Goal: Find specific page/section: Find specific page/section

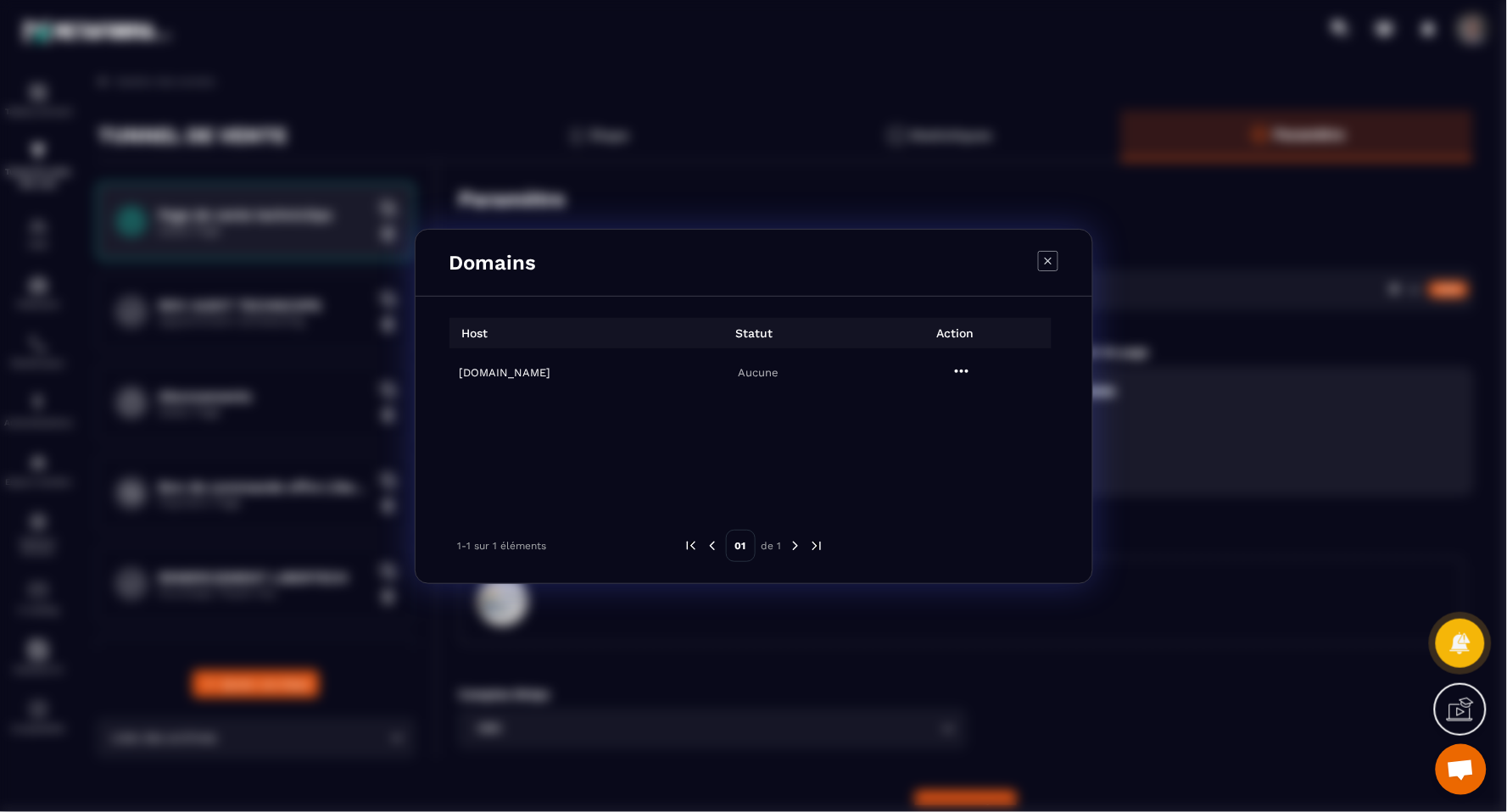
click at [520, 371] on h6 "[DOMAIN_NAME]" at bounding box center [556, 372] width 192 height 13
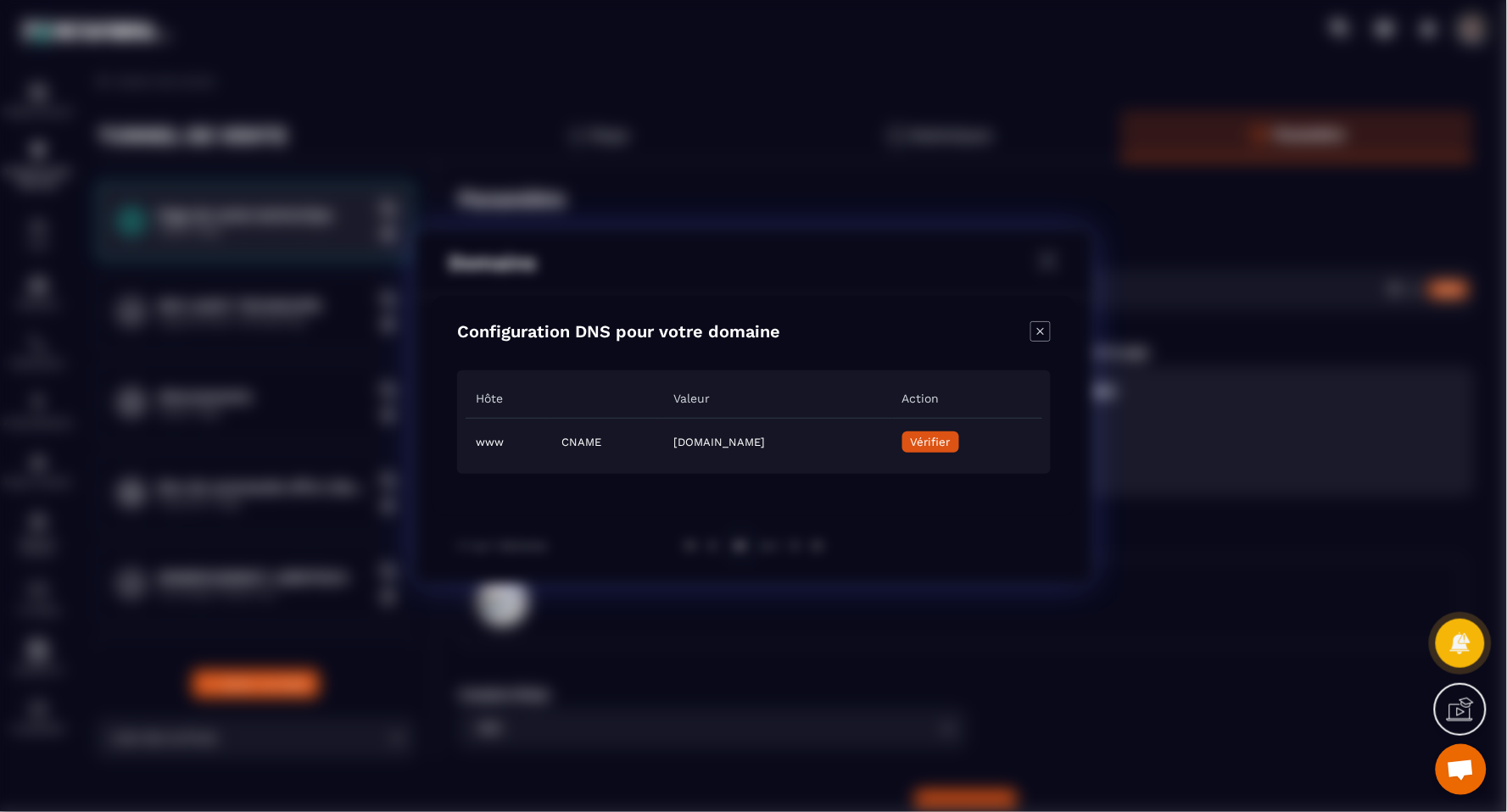
click at [1043, 331] on icon "Close modal" at bounding box center [1040, 331] width 20 height 20
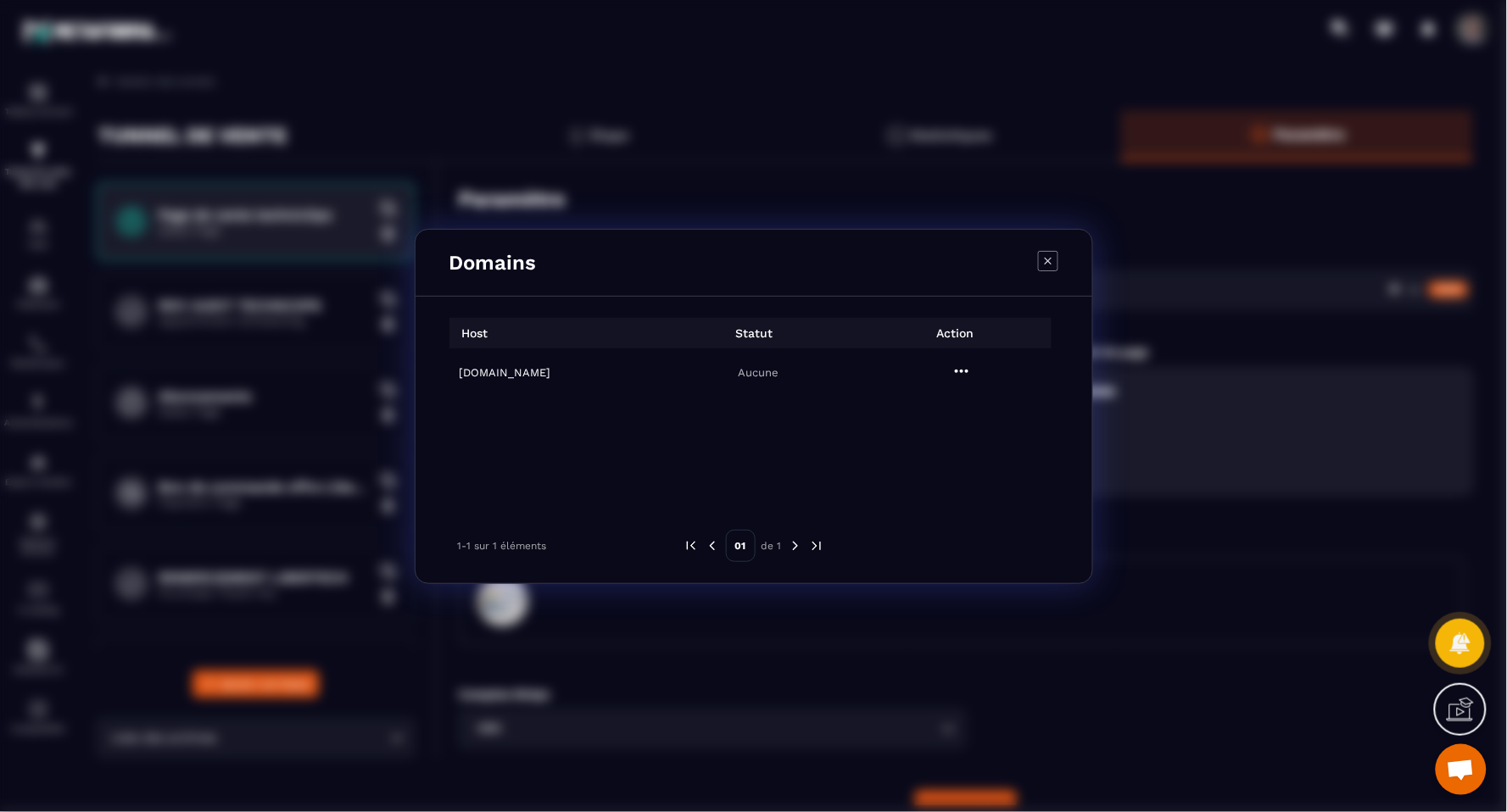
click at [1039, 264] on icon "Modal window" at bounding box center [1047, 261] width 20 height 20
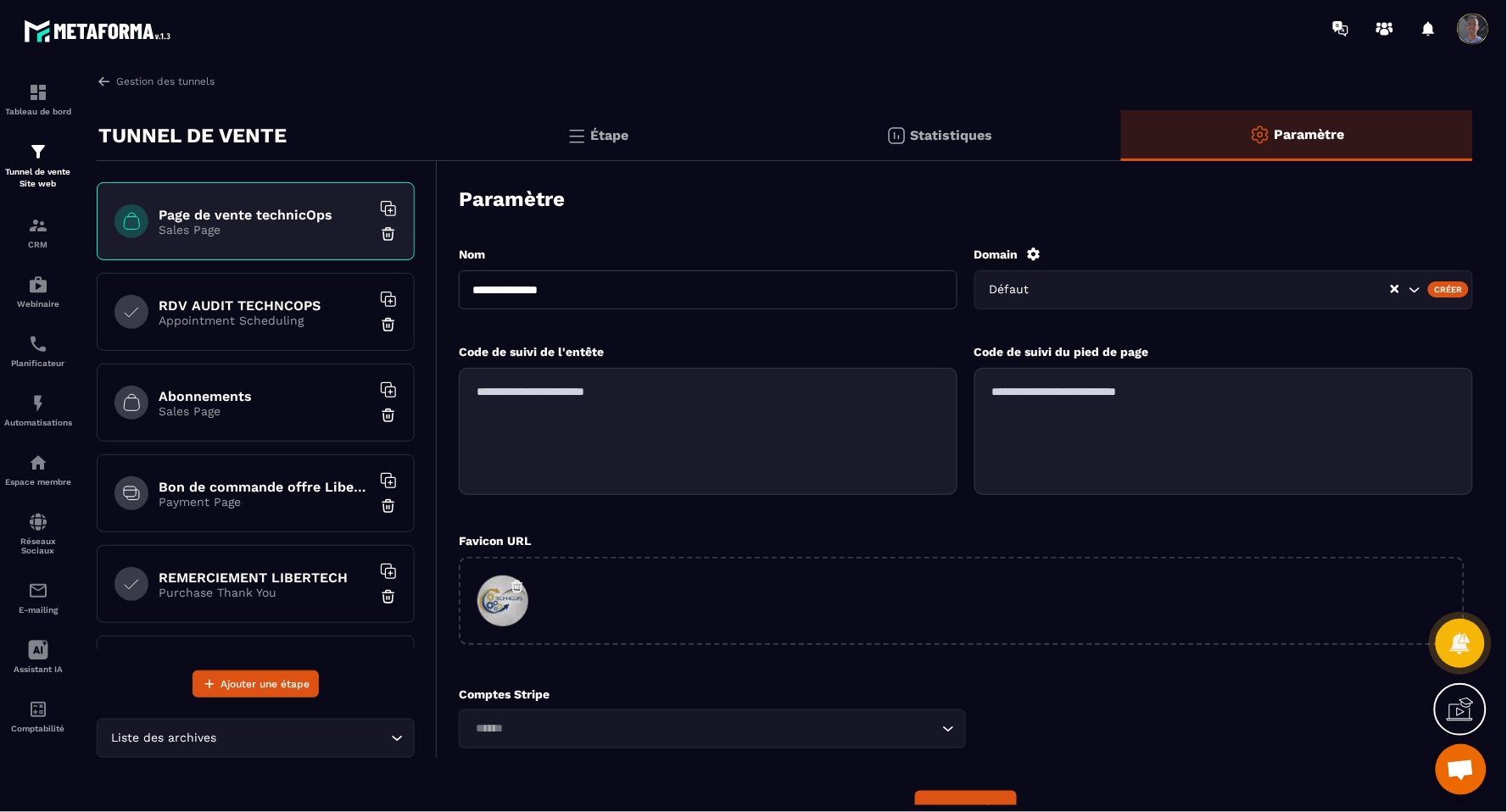
click at [250, 223] on p "Sales Page" at bounding box center [264, 230] width 212 height 14
click at [248, 224] on p "Sales Page" at bounding box center [264, 230] width 212 height 14
click at [905, 119] on div "Statistiques" at bounding box center [939, 135] width 364 height 51
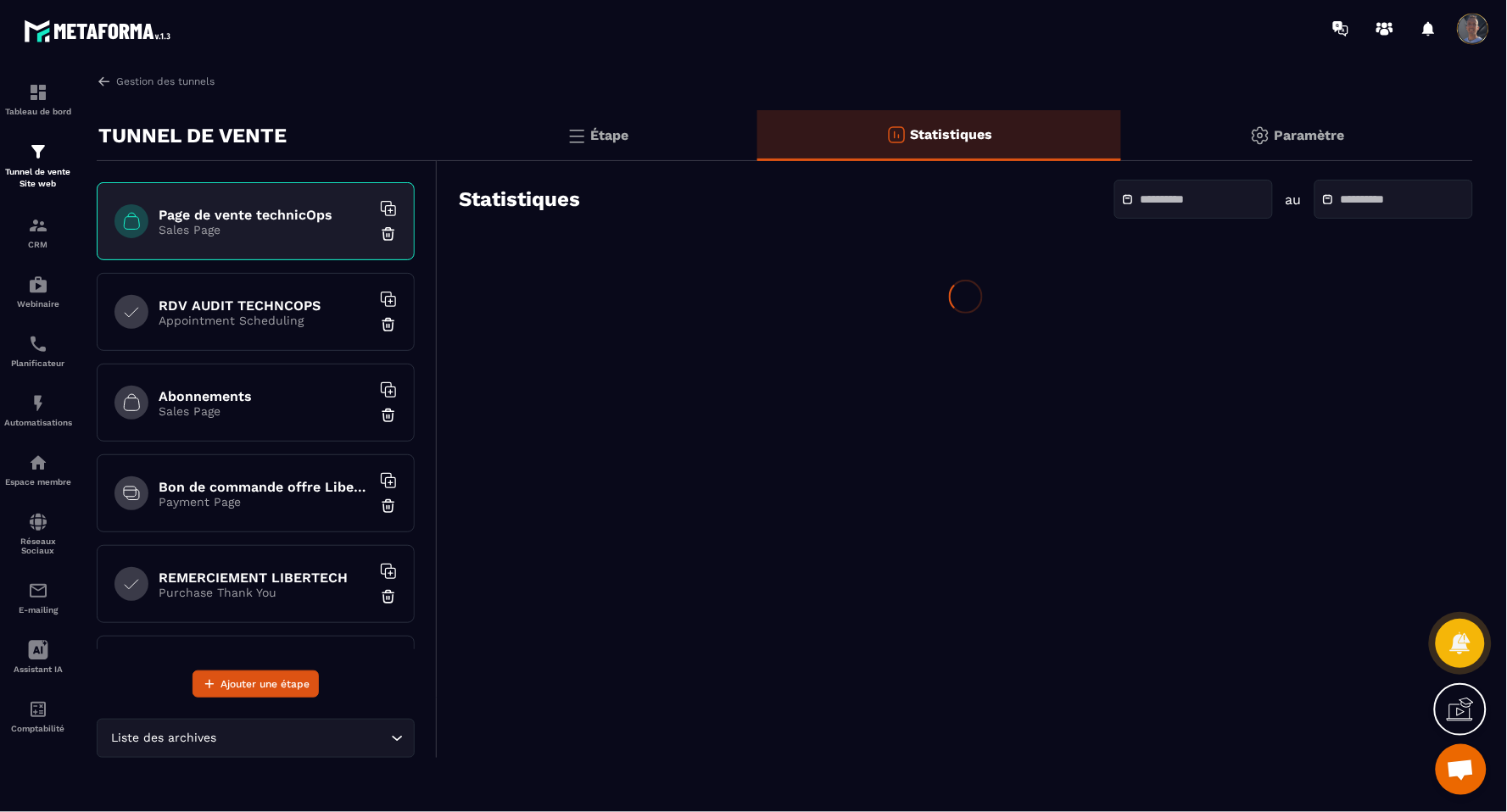
click at [659, 142] on div "Étape" at bounding box center [597, 135] width 320 height 51
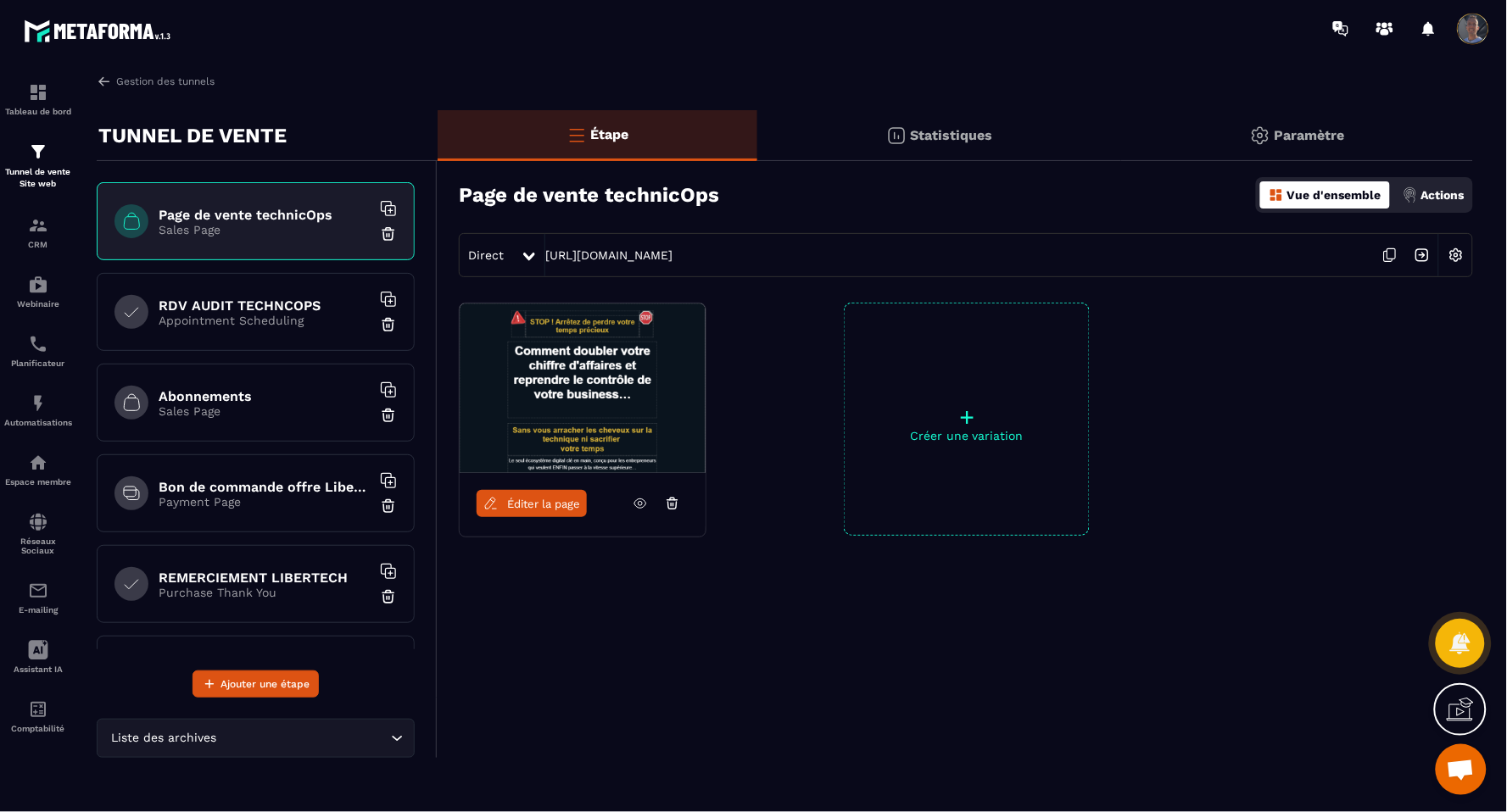
click at [521, 249] on div at bounding box center [530, 255] width 20 height 30
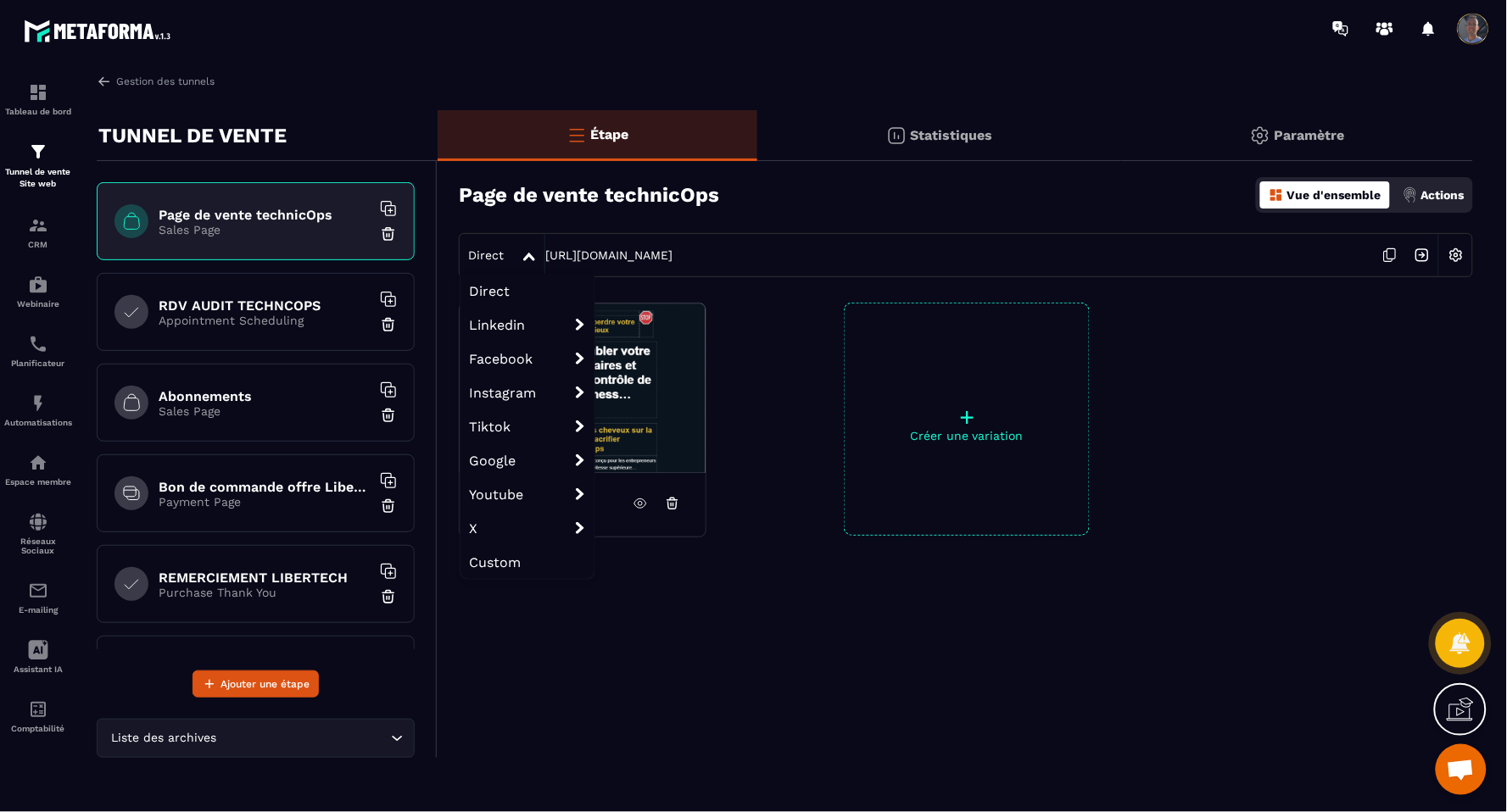
click at [521, 249] on div at bounding box center [530, 255] width 20 height 30
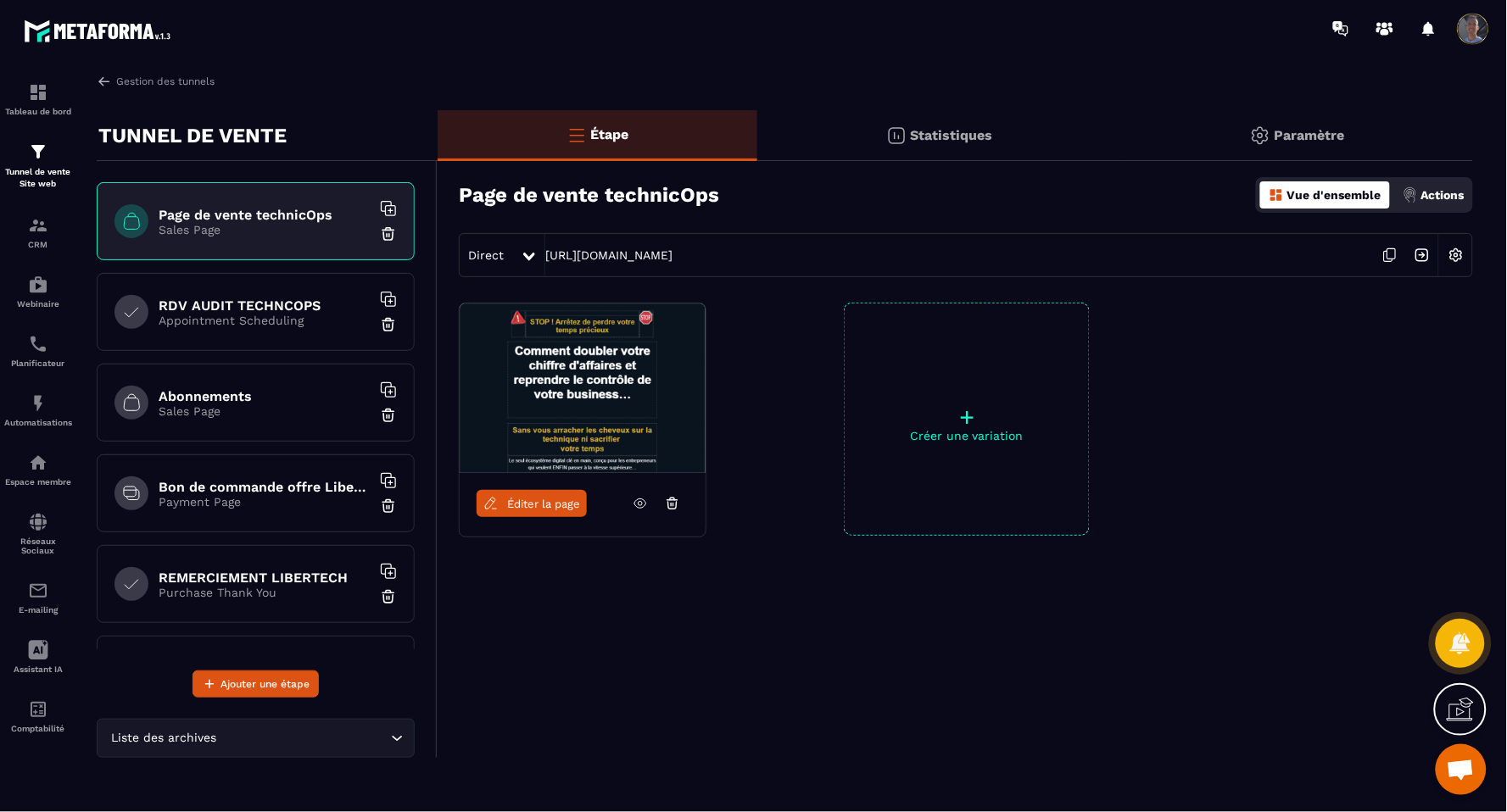
click at [521, 249] on div at bounding box center [530, 255] width 20 height 30
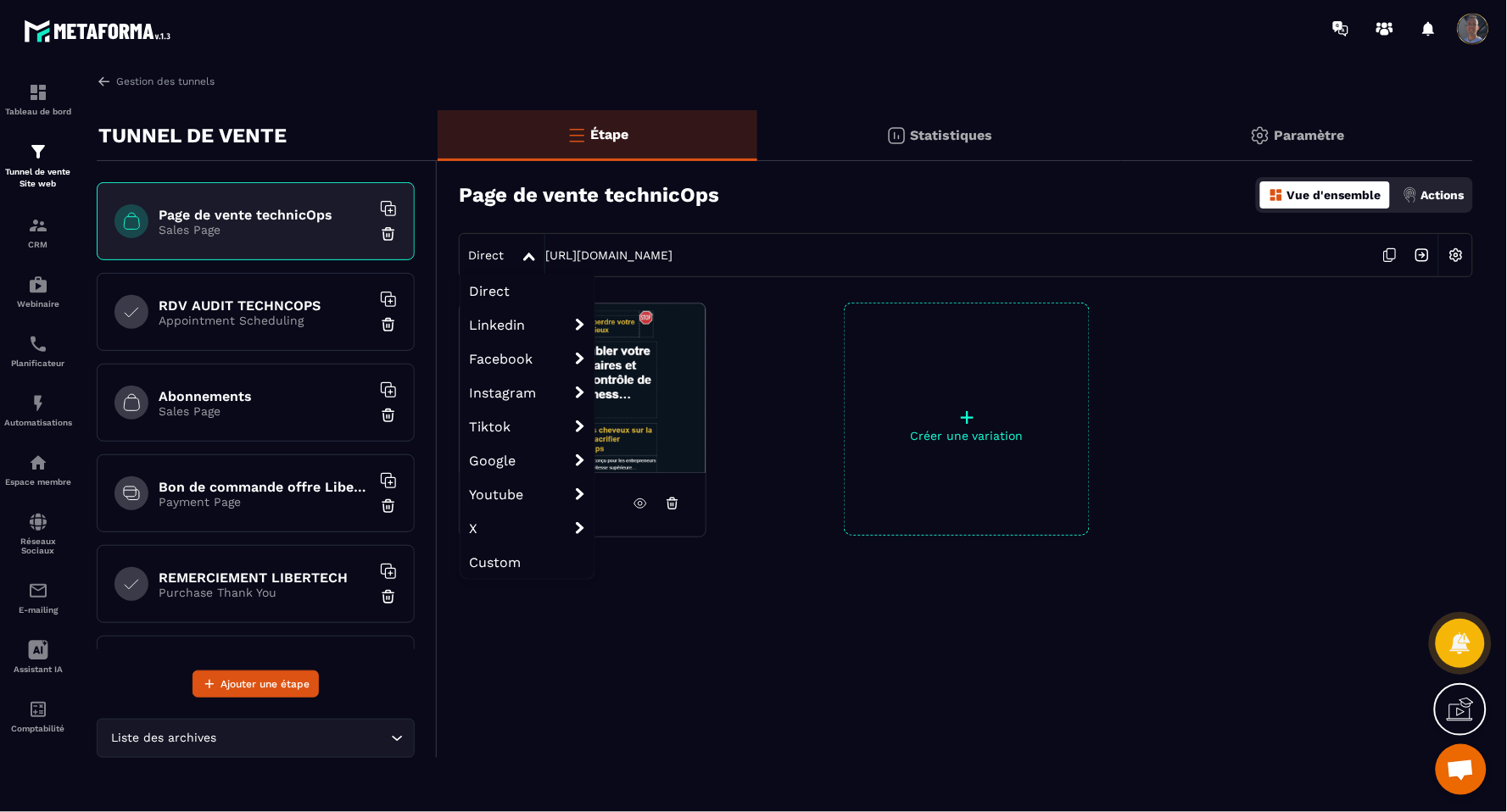
click at [896, 255] on div "Direct Direct Linkedin Linkedin organic Linkedin ads Facebook Facebook organic …" at bounding box center [966, 255] width 1014 height 44
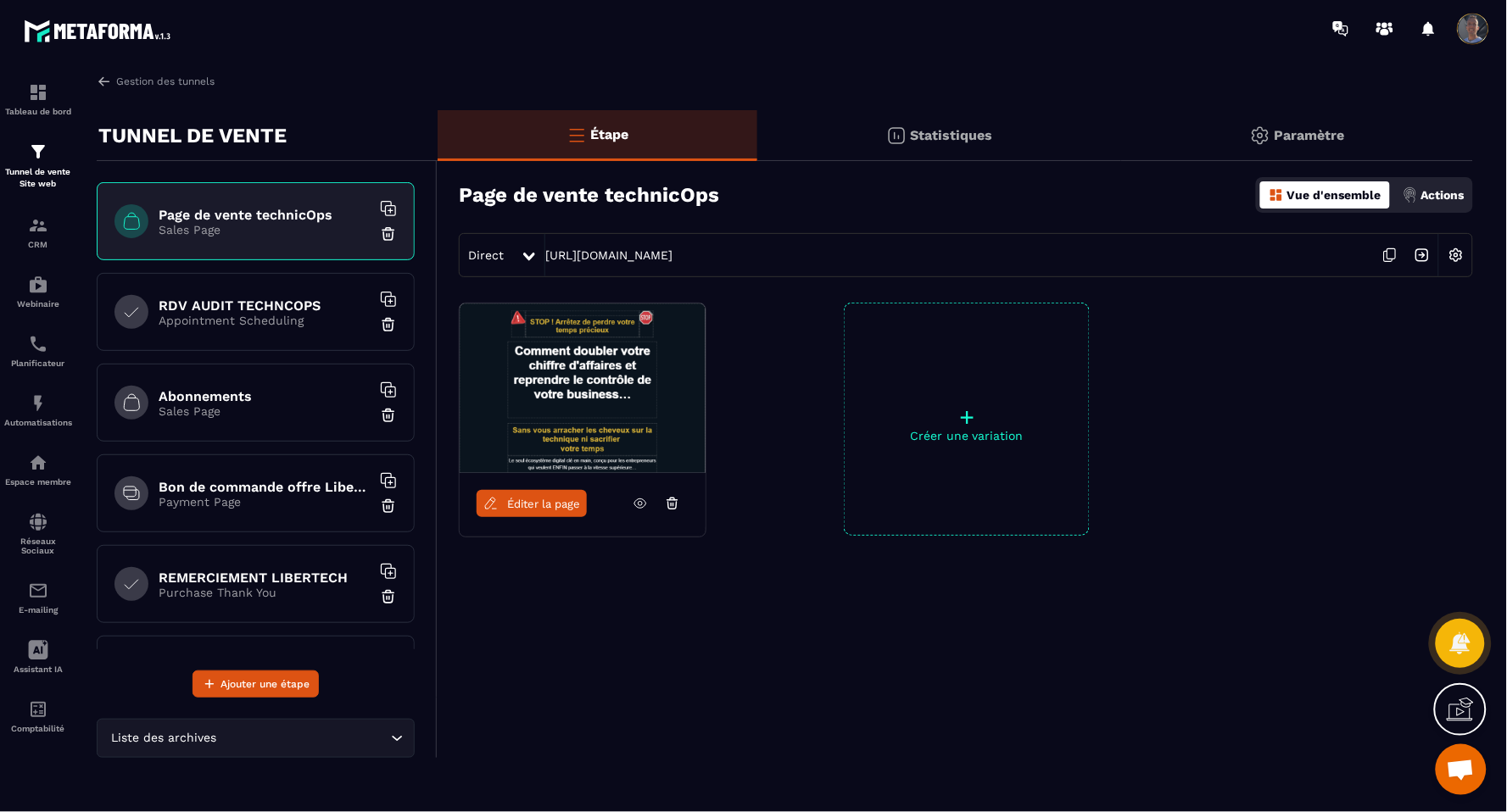
click at [1417, 256] on img at bounding box center [1421, 255] width 32 height 32
click at [27, 634] on link "Assistant IA" at bounding box center [38, 657] width 68 height 60
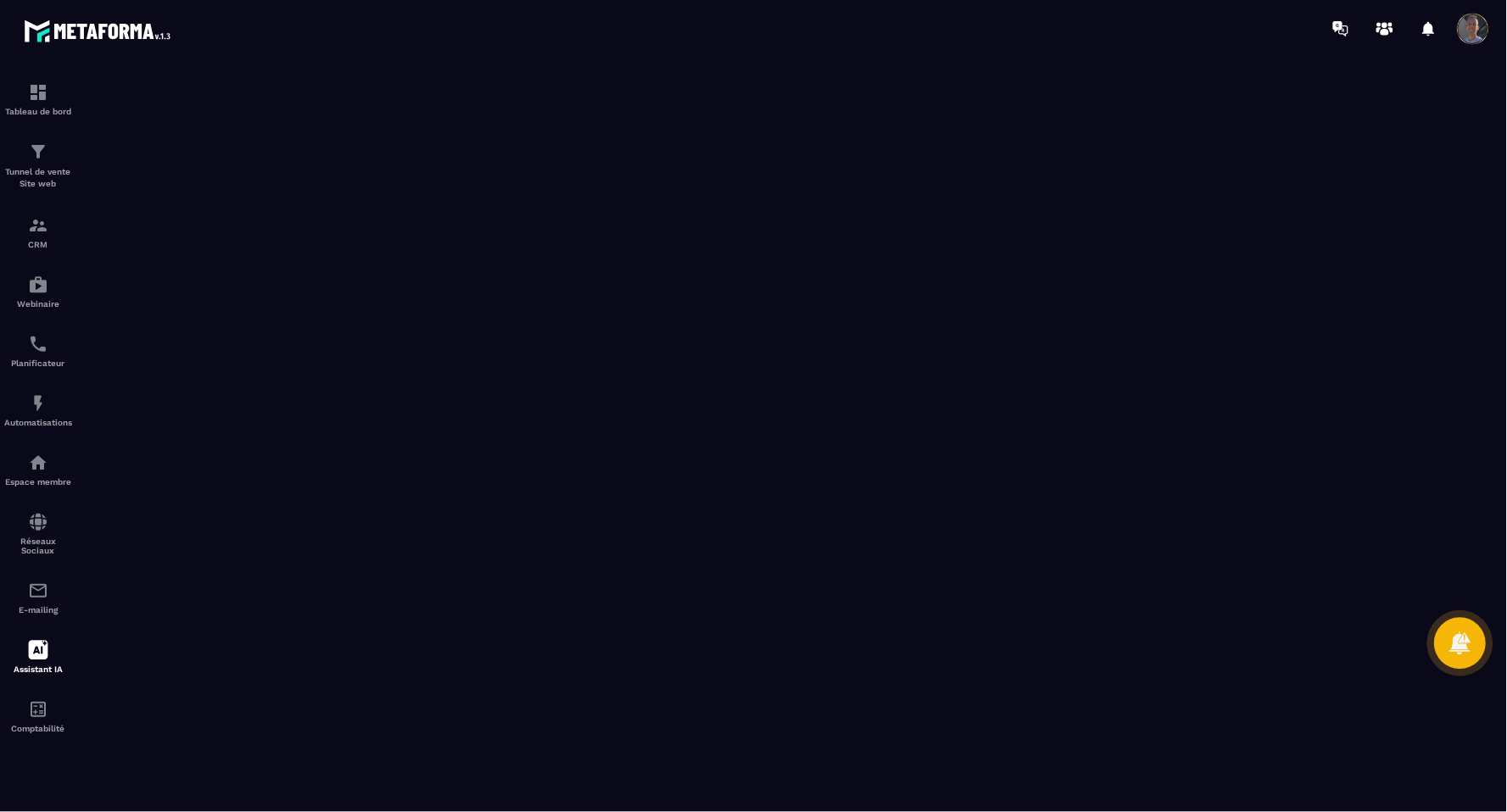
click at [1456, 654] on icon at bounding box center [1459, 642] width 24 height 24
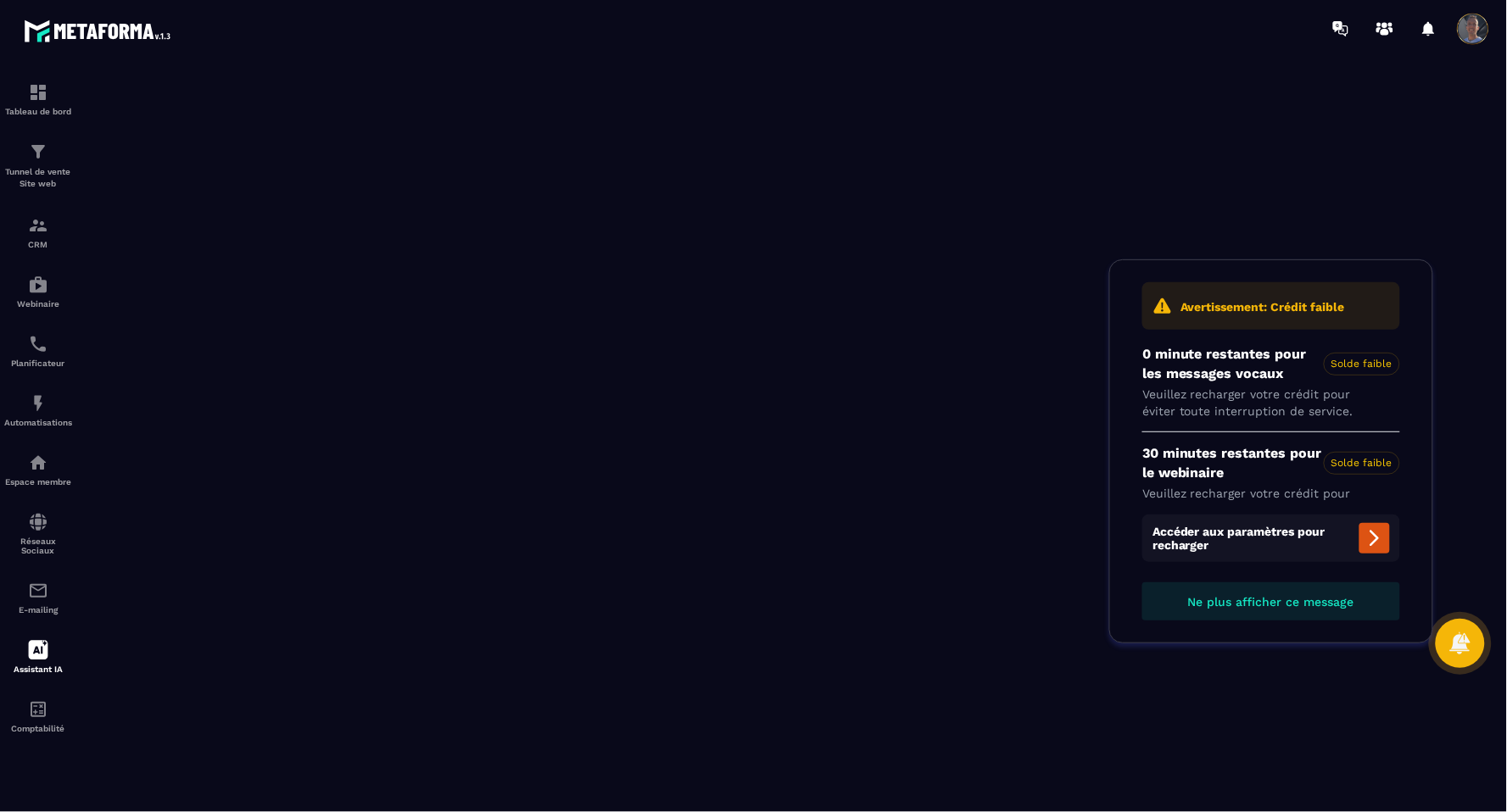
click at [1323, 606] on span "Ne plus afficher ce message" at bounding box center [1271, 602] width 166 height 14
